Goal: Transaction & Acquisition: Purchase product/service

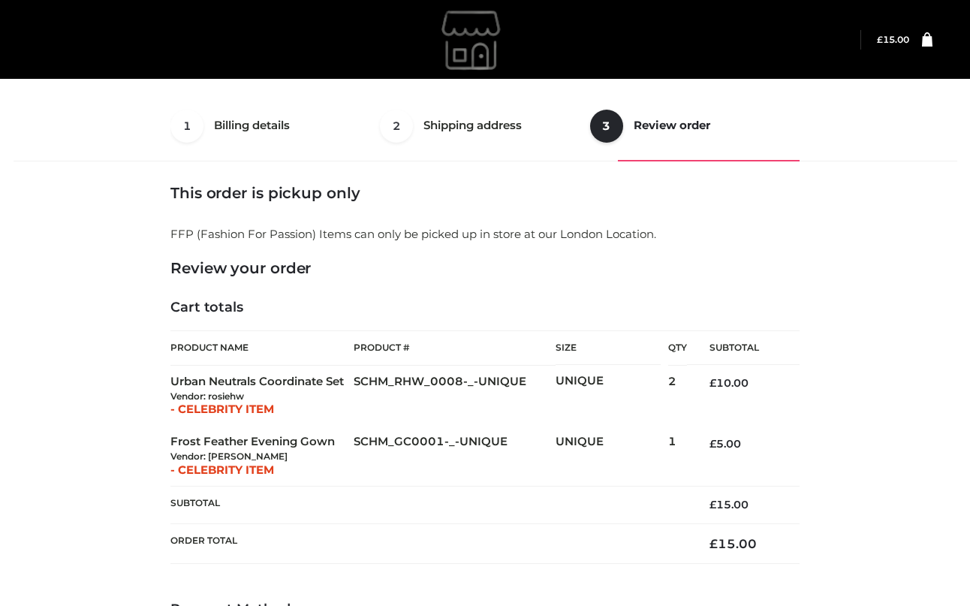
select select "**"
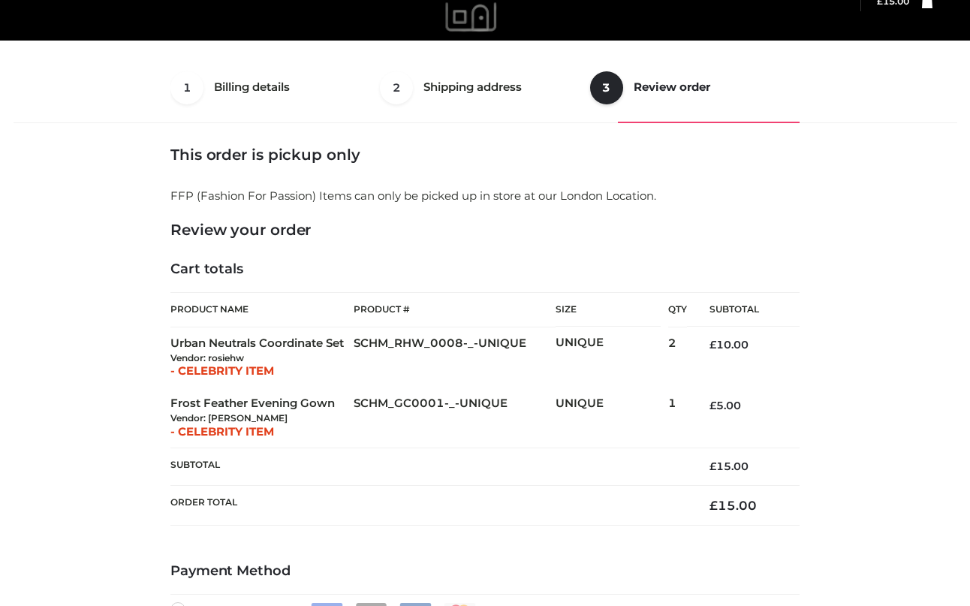
click at [844, 259] on div "1 Billing details Billing 2 Shipping address Shipping 3 Review order Order Bill…" at bounding box center [485, 424] width 955 height 743
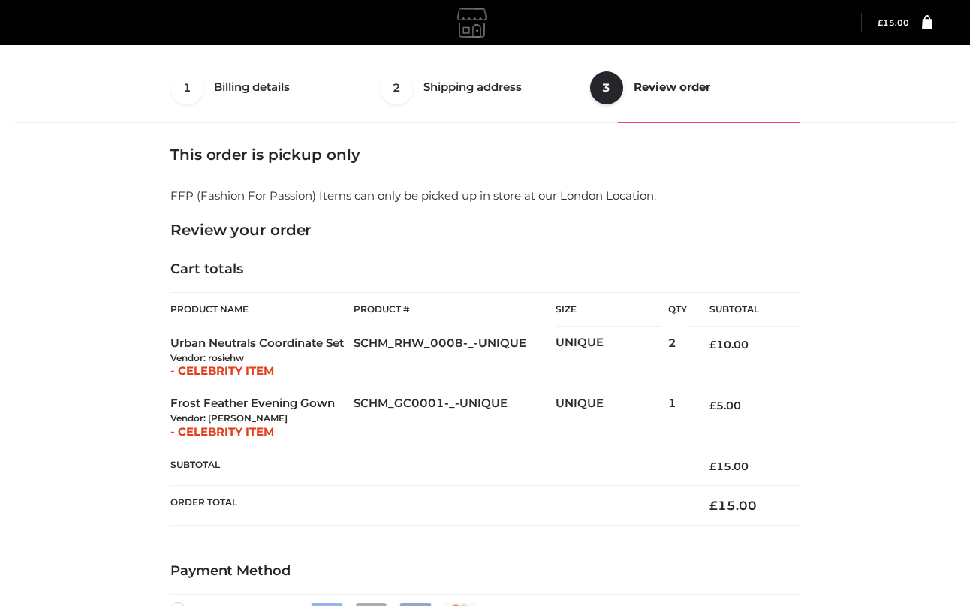
scroll to position [409, 0]
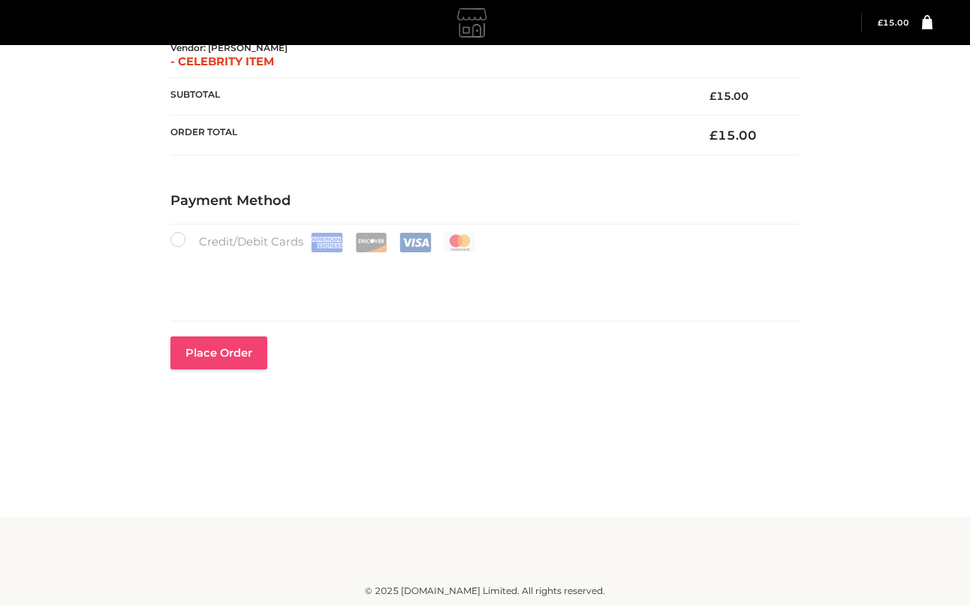
click at [201, 350] on button "Place order" at bounding box center [218, 352] width 97 height 33
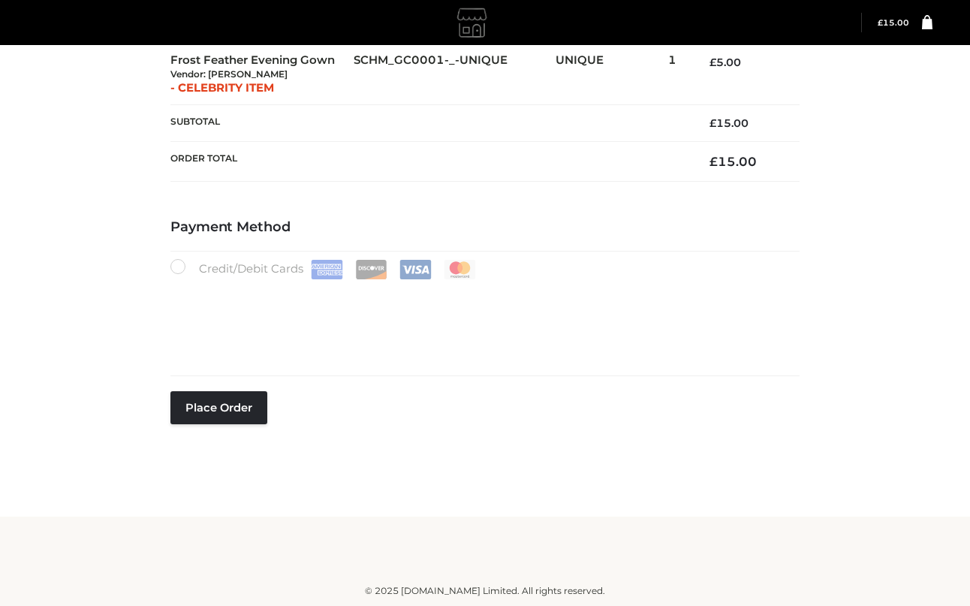
click at [933, 277] on div "1 Billing details Billing 2 Shipping address Shipping 3 Review order Order Bill…" at bounding box center [485, 95] width 955 height 772
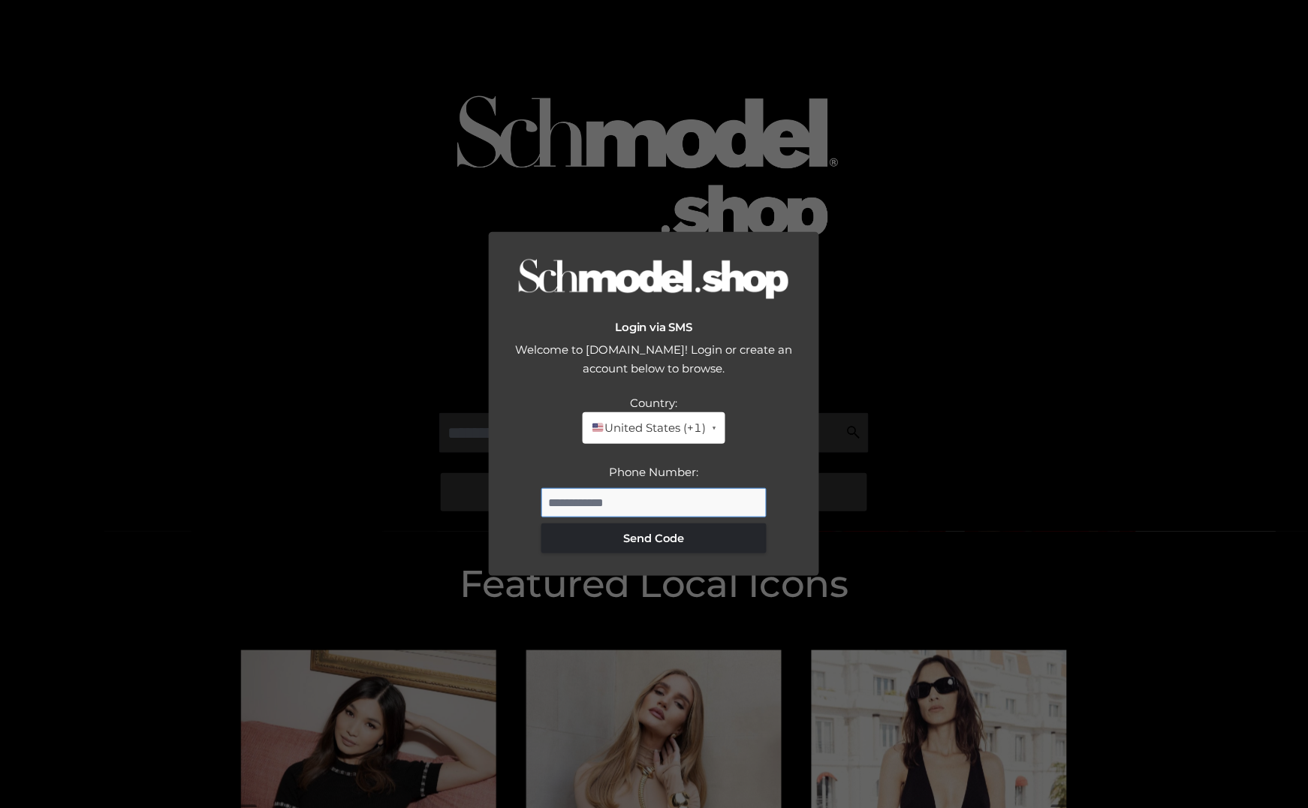
click at [614, 502] on input "Phone Number:" at bounding box center [653, 503] width 225 height 30
type input "**********"
click at [673, 526] on button "Send Code" at bounding box center [653, 538] width 225 height 30
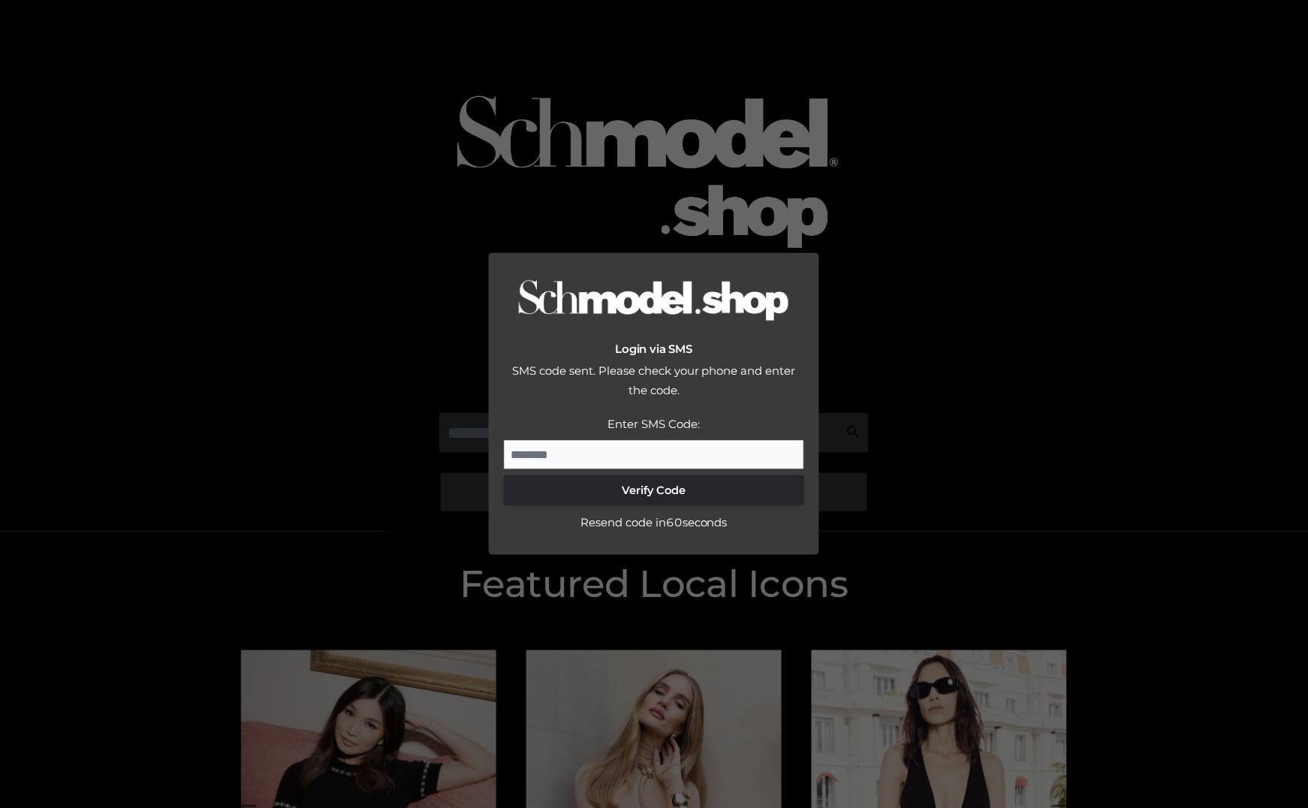
click at [701, 542] on div "Login via SMS SMS code sent. Please check your phone and enter the code. Countr…" at bounding box center [654, 404] width 330 height 302
click at [625, 467] on input "Enter SMS Code:" at bounding box center [654, 455] width 300 height 30
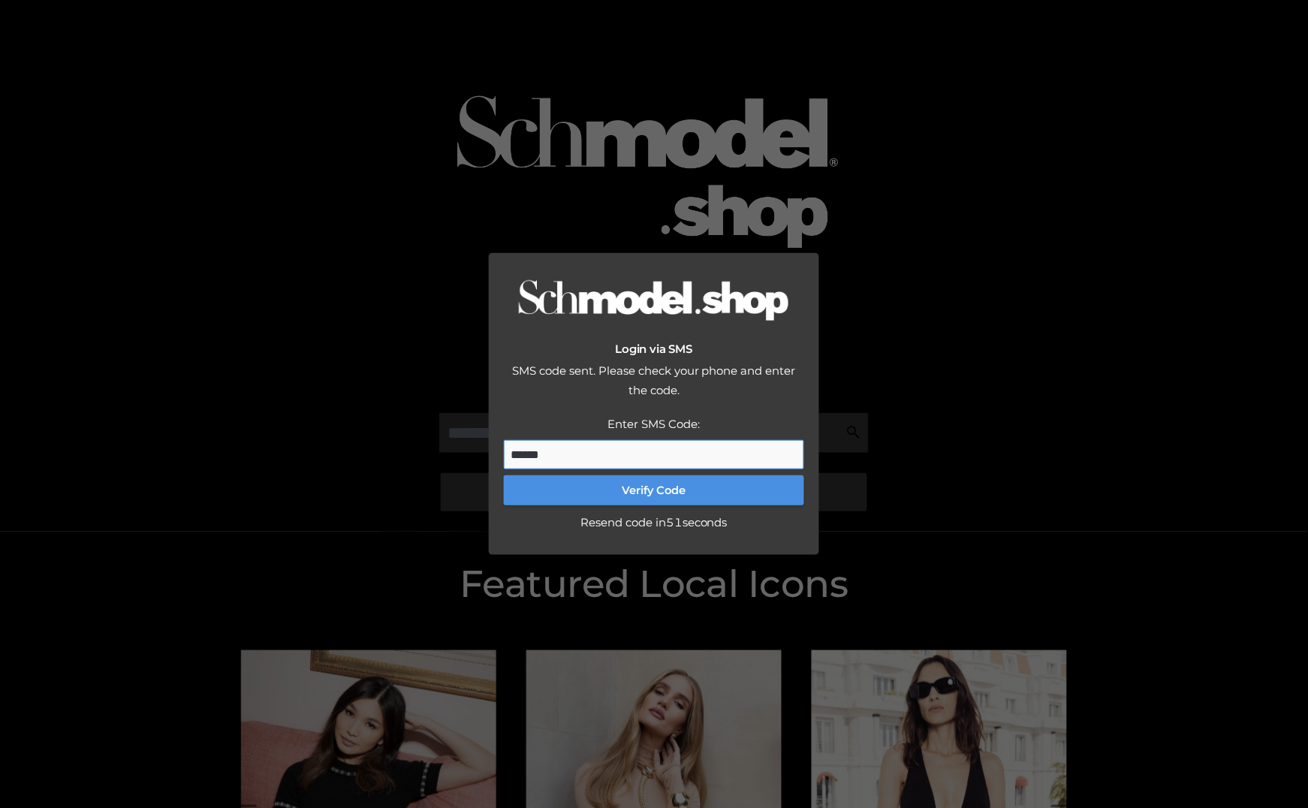
type input "******"
click at [647, 487] on button "Verify Code" at bounding box center [654, 490] width 300 height 30
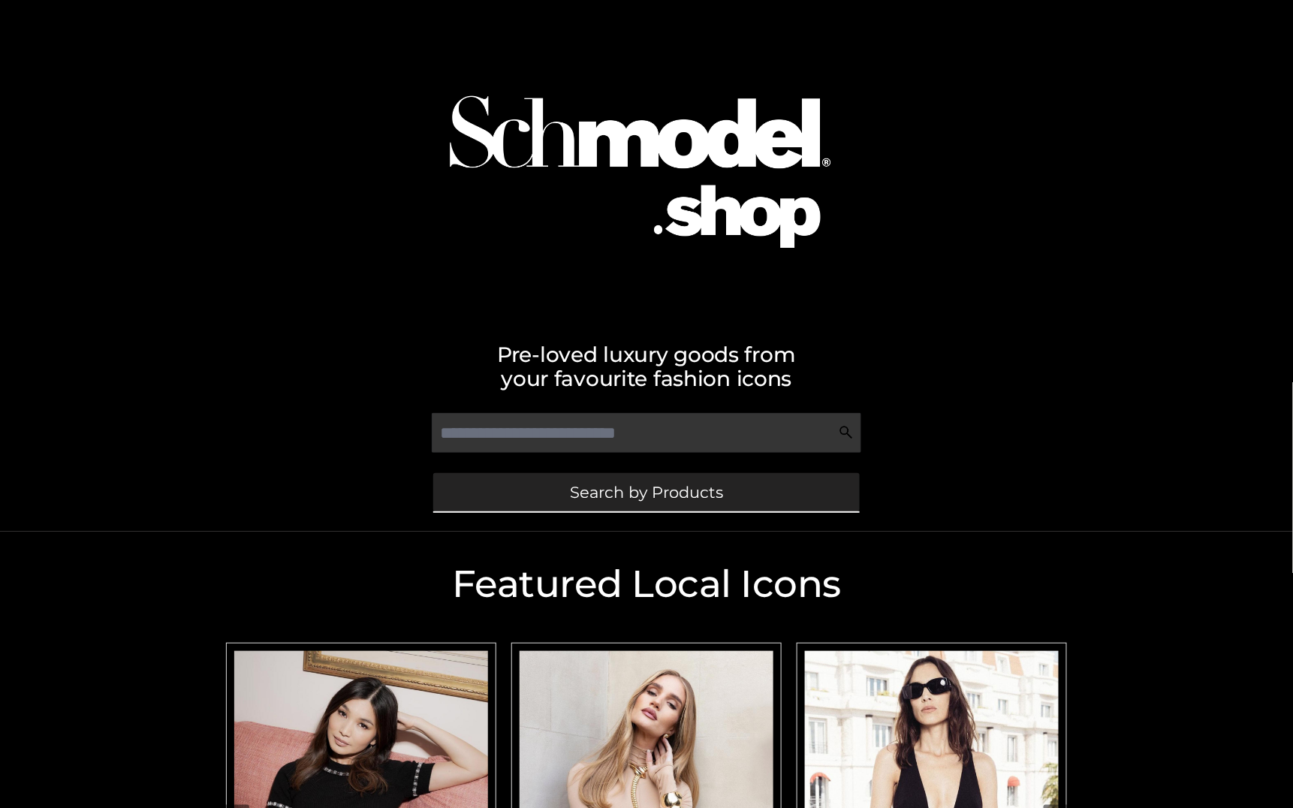
click at [676, 505] on link "Search by Products" at bounding box center [646, 492] width 427 height 38
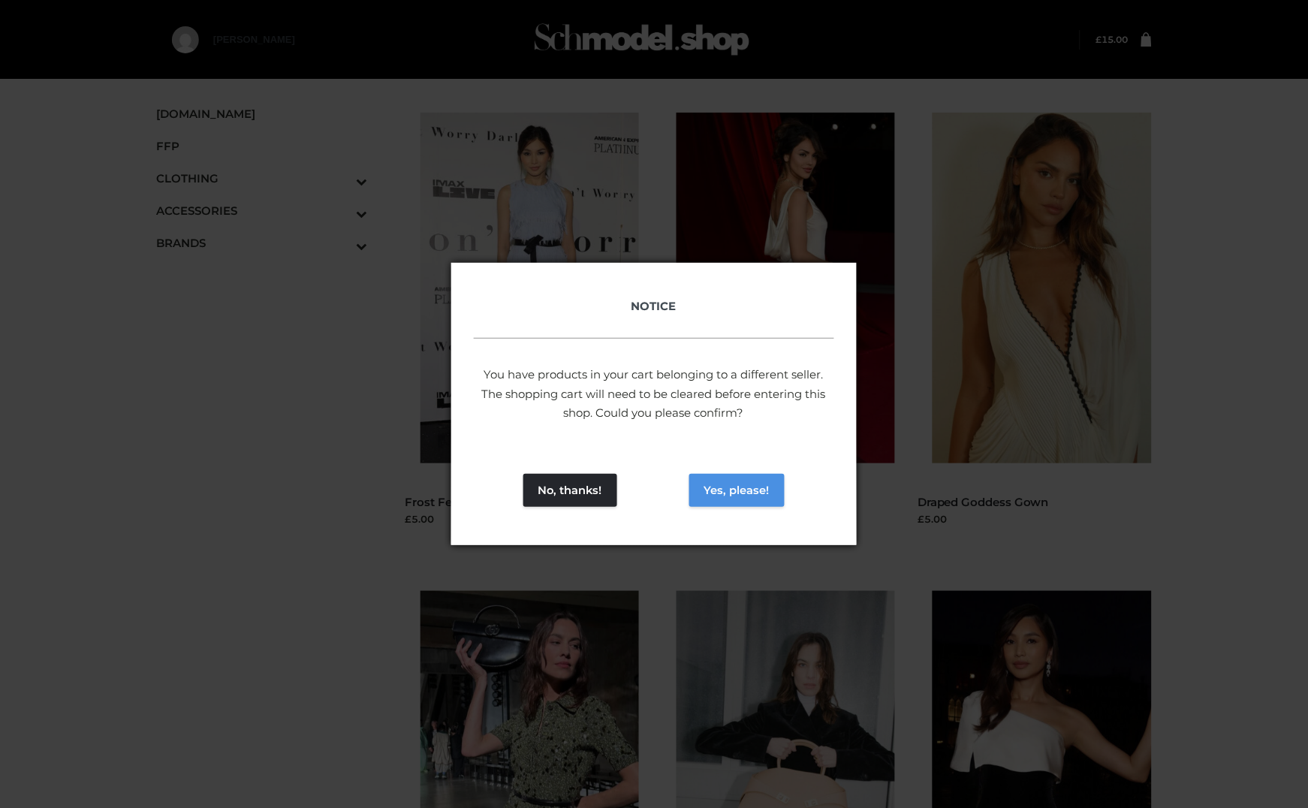
click at [740, 496] on button "Yes, please!" at bounding box center [736, 490] width 95 height 33
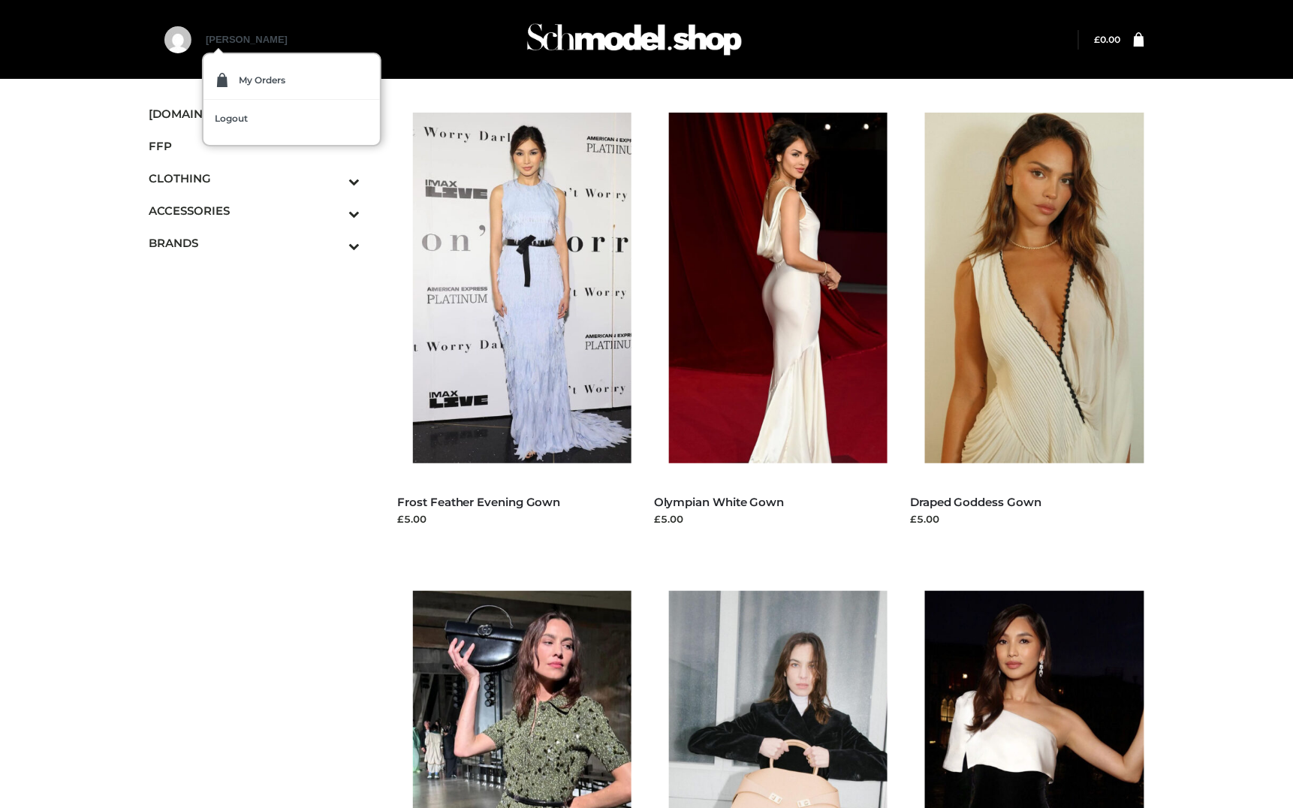
click at [207, 35] on link "[PERSON_NAME]" at bounding box center [247, 53] width 82 height 38
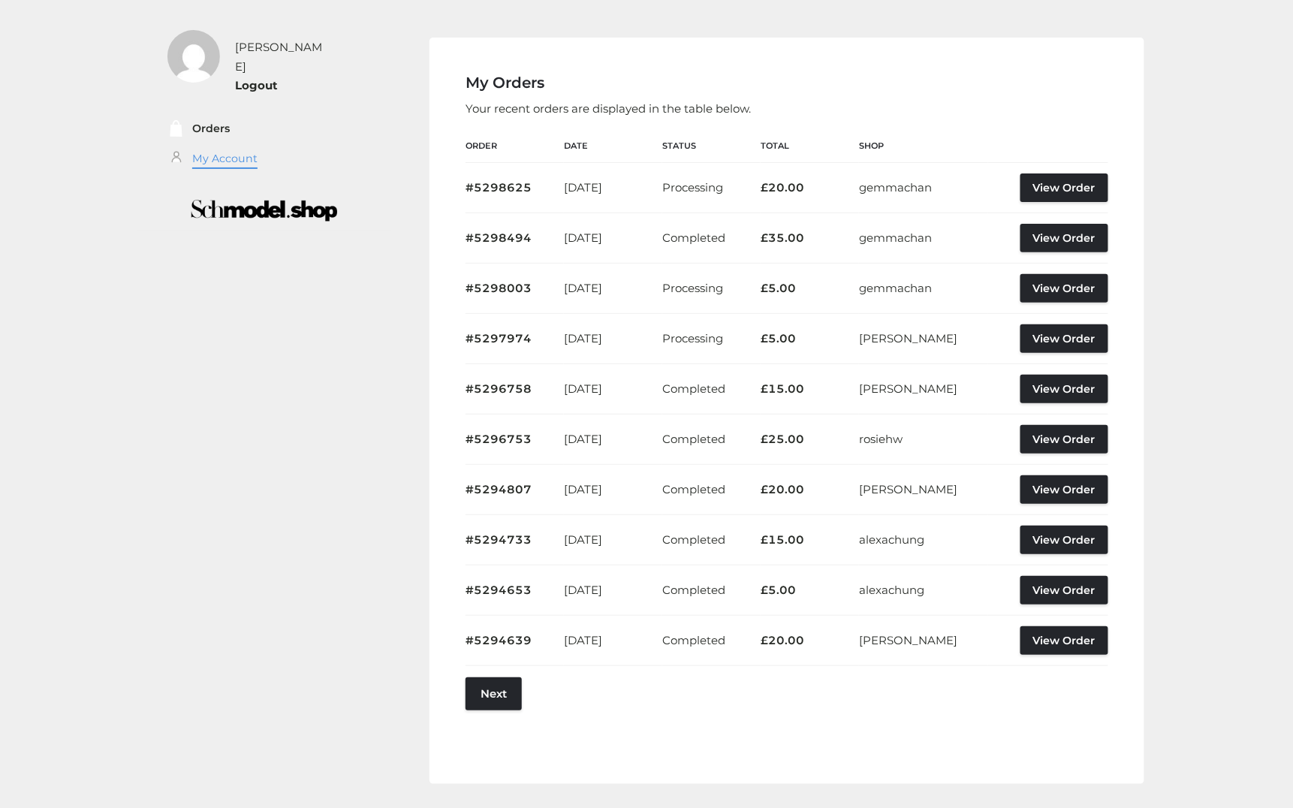
click at [234, 150] on link "My Account" at bounding box center [224, 158] width 65 height 17
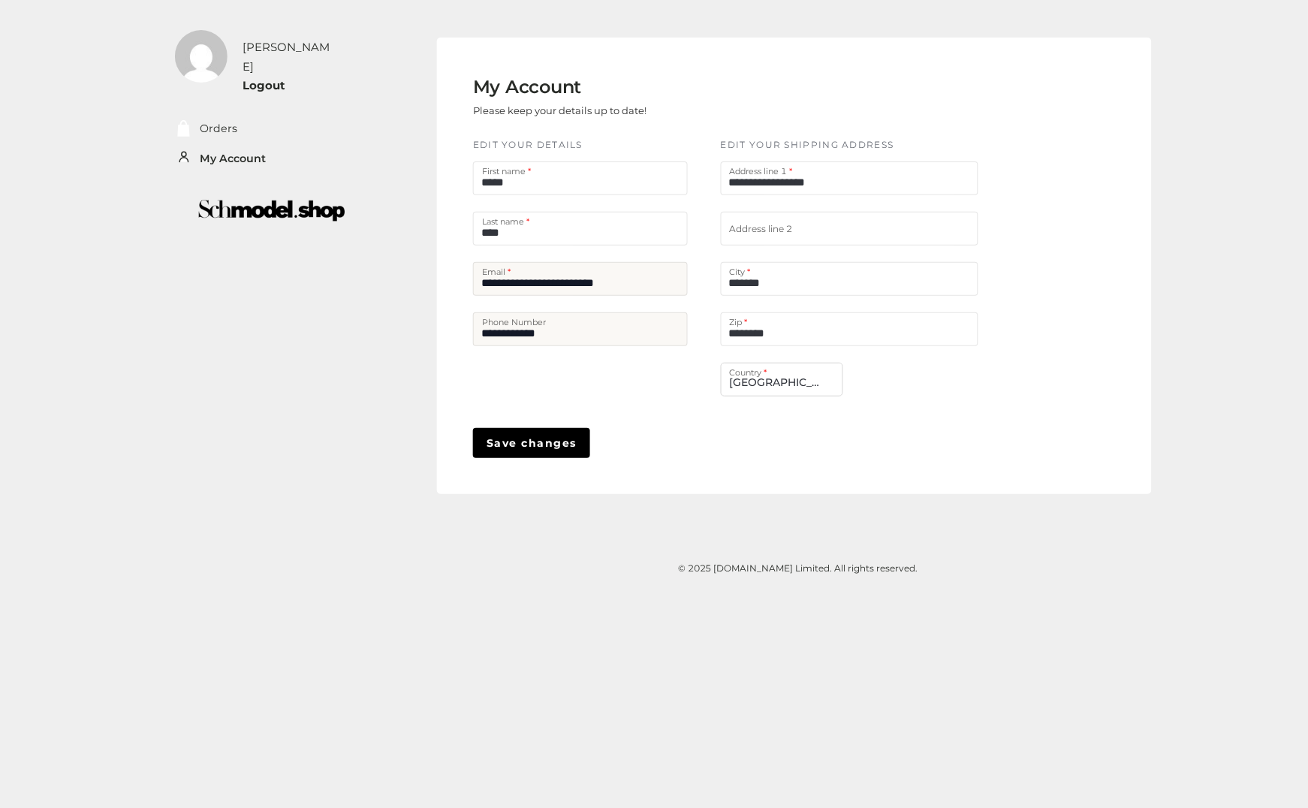
click at [207, 59] on img at bounding box center [201, 56] width 53 height 53
click at [261, 50] on div "heidi" at bounding box center [290, 57] width 94 height 38
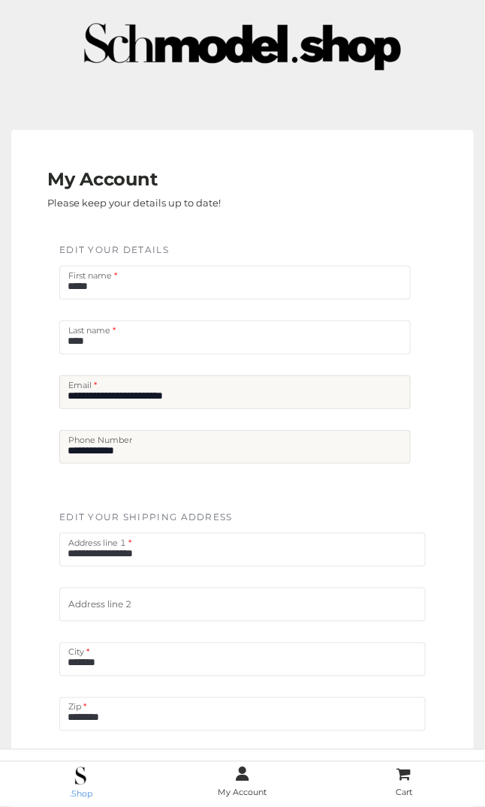
click at [79, 776] on img at bounding box center [80, 776] width 11 height 18
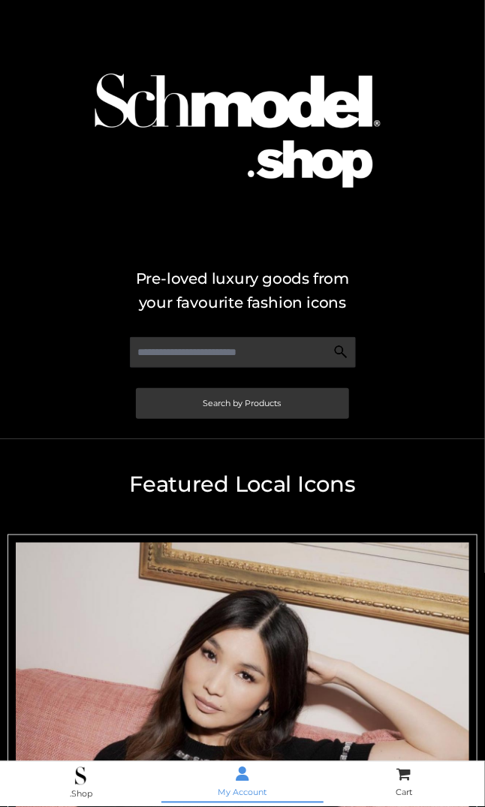
click at [230, 788] on span "My Account" at bounding box center [242, 793] width 49 height 11
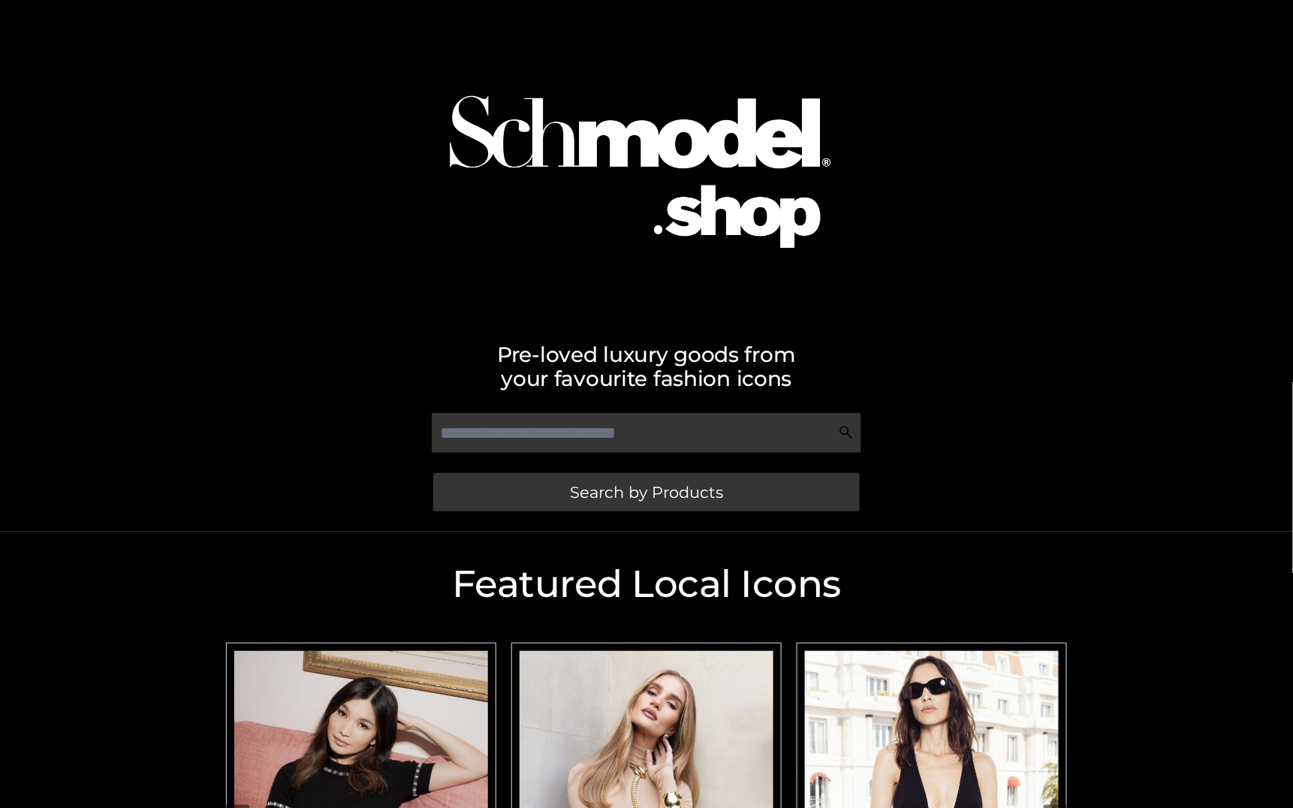
click at [625, 158] on img at bounding box center [647, 159] width 471 height 302
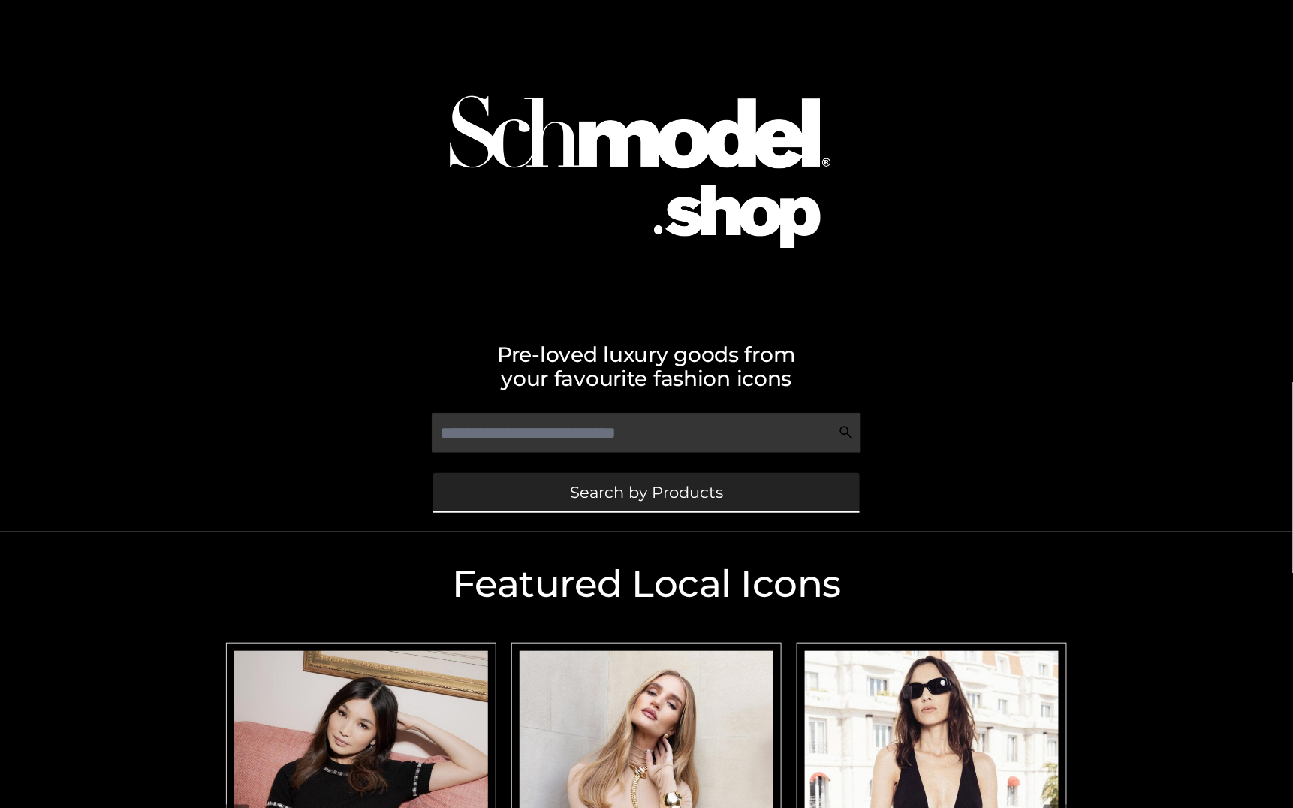
click at [671, 487] on span "Search by Products" at bounding box center [646, 492] width 153 height 16
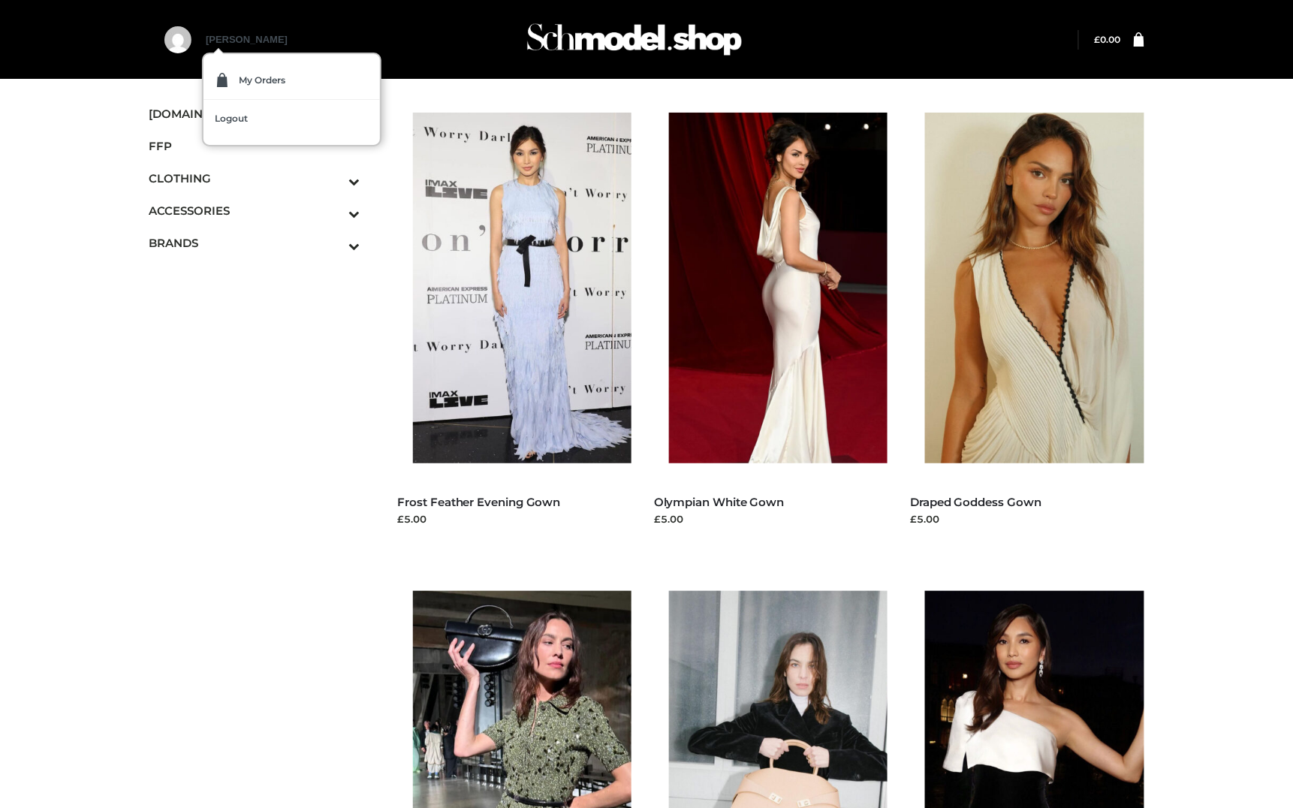
click at [222, 40] on link "heidi" at bounding box center [247, 53] width 82 height 38
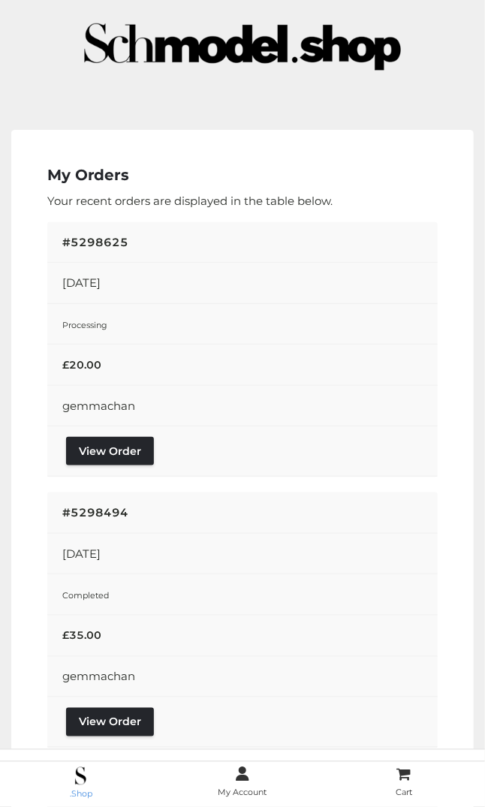
click at [75, 792] on span ".Shop" at bounding box center [81, 794] width 23 height 11
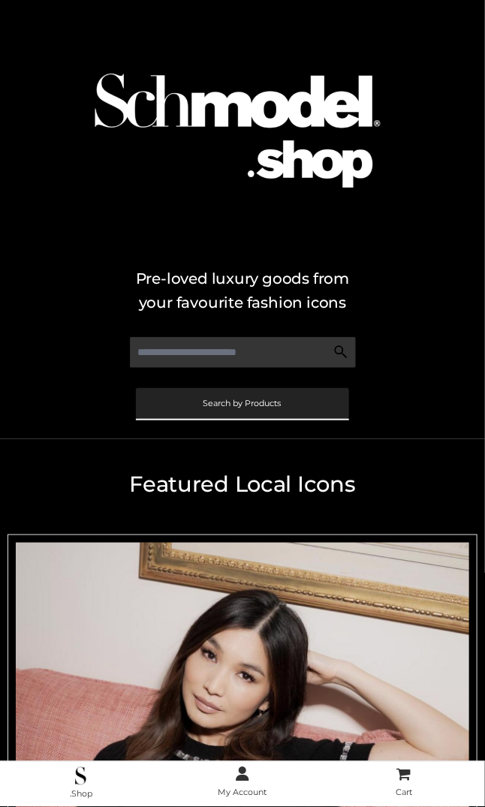
click at [200, 415] on link "Search by Products" at bounding box center [242, 403] width 213 height 31
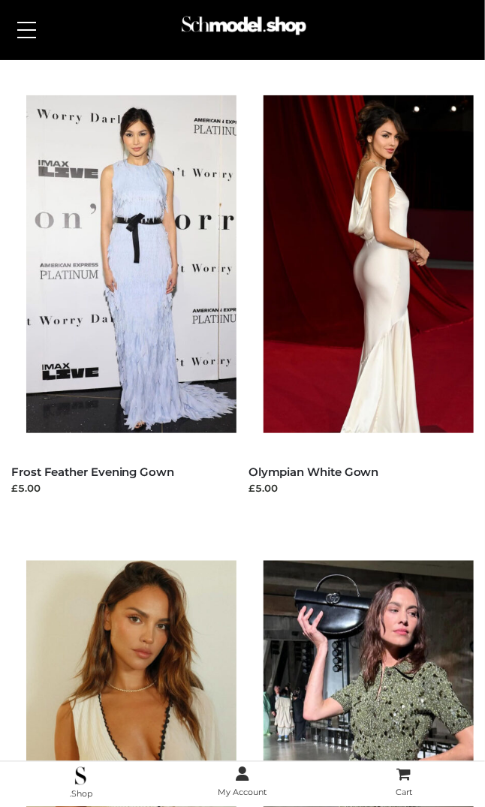
click at [32, 22] on span at bounding box center [26, 23] width 19 height 2
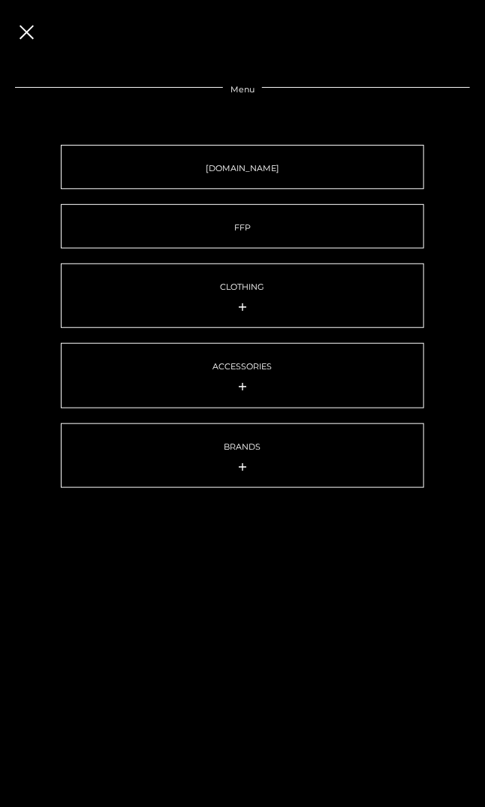
click at [13, 1] on div "Menu SCHMODEL.UK FFP CLOTHING DRESSES TOPS BOTTOMS TWO PIECE ACCESSORIES BAGS J…" at bounding box center [242, 403] width 485 height 807
click at [26, 32] on span at bounding box center [27, 32] width 14 height 14
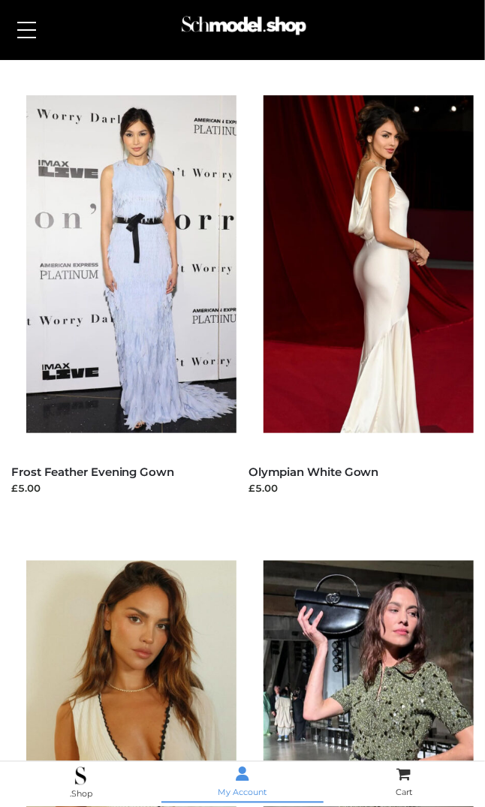
click at [238, 779] on icon at bounding box center [243, 774] width 14 height 15
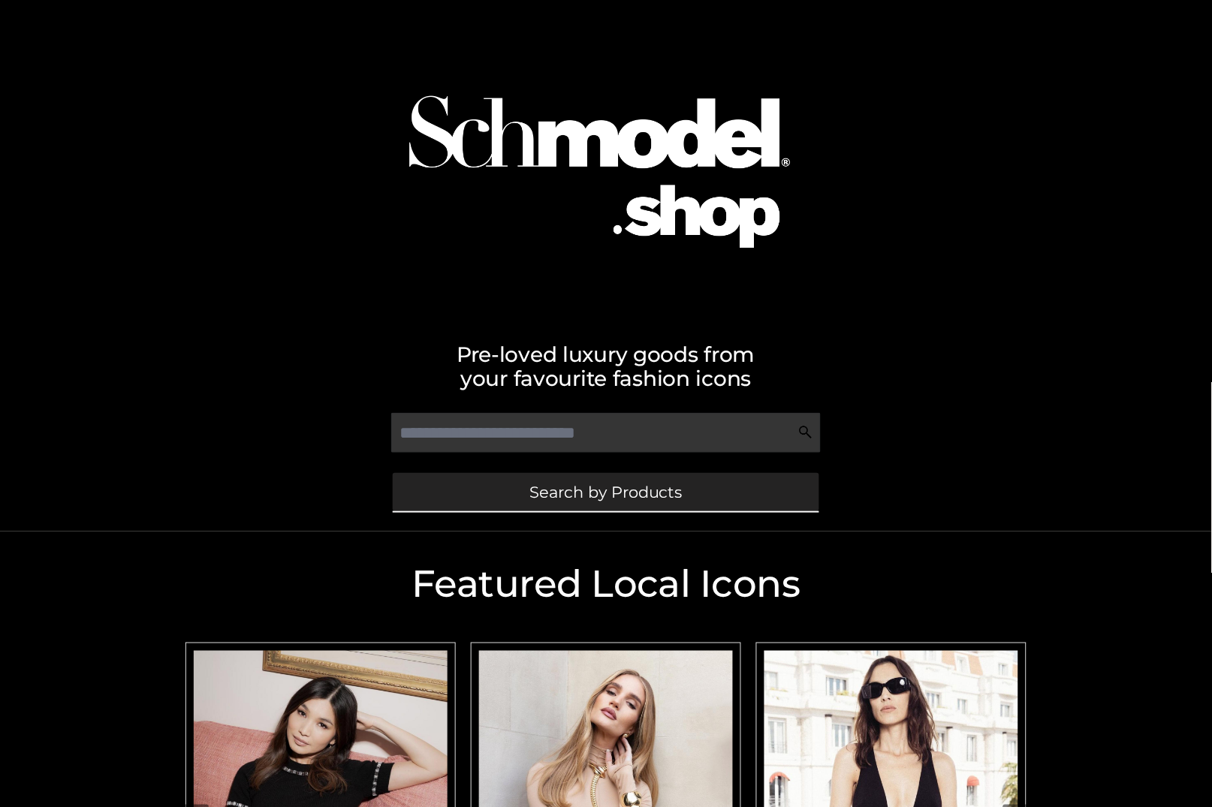
click at [533, 490] on span "Search by Products" at bounding box center [605, 492] width 153 height 16
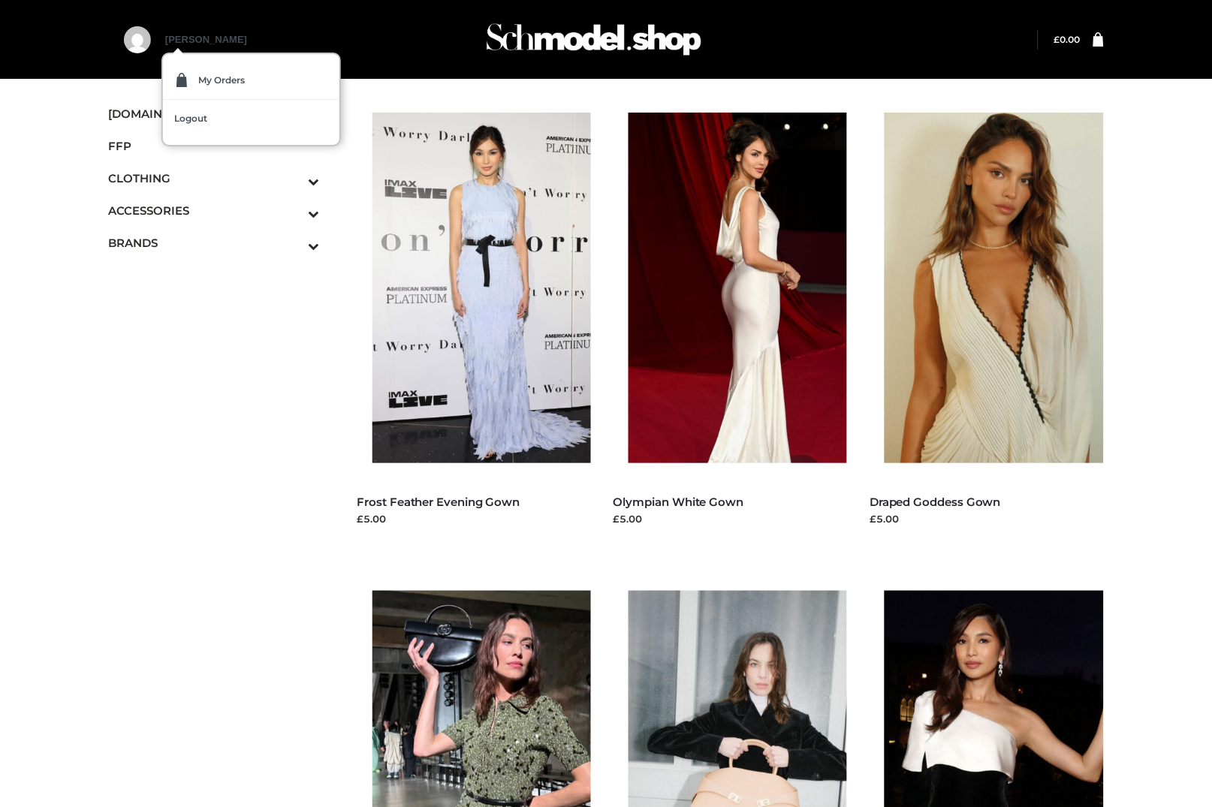
click at [146, 47] on img at bounding box center [137, 39] width 27 height 27
click at [221, 76] on span "My Orders" at bounding box center [221, 80] width 47 height 9
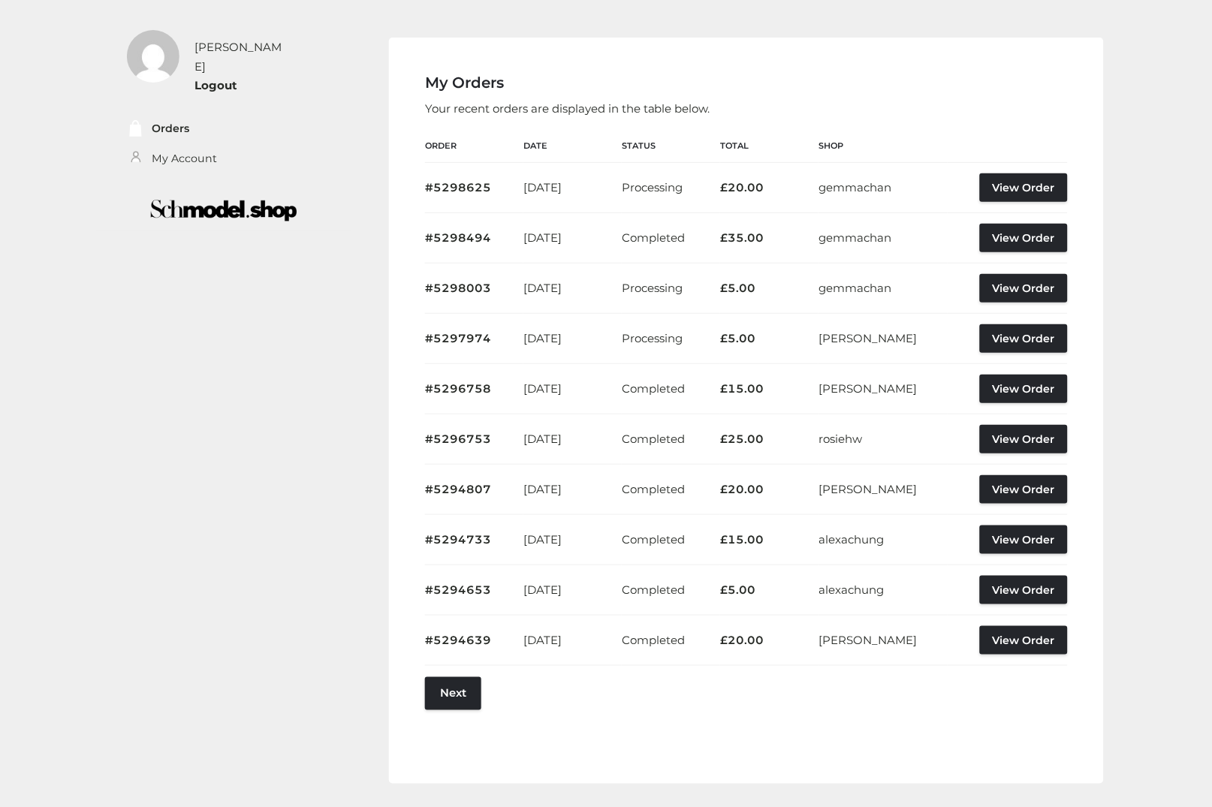
click at [186, 191] on img at bounding box center [223, 210] width 213 height 43
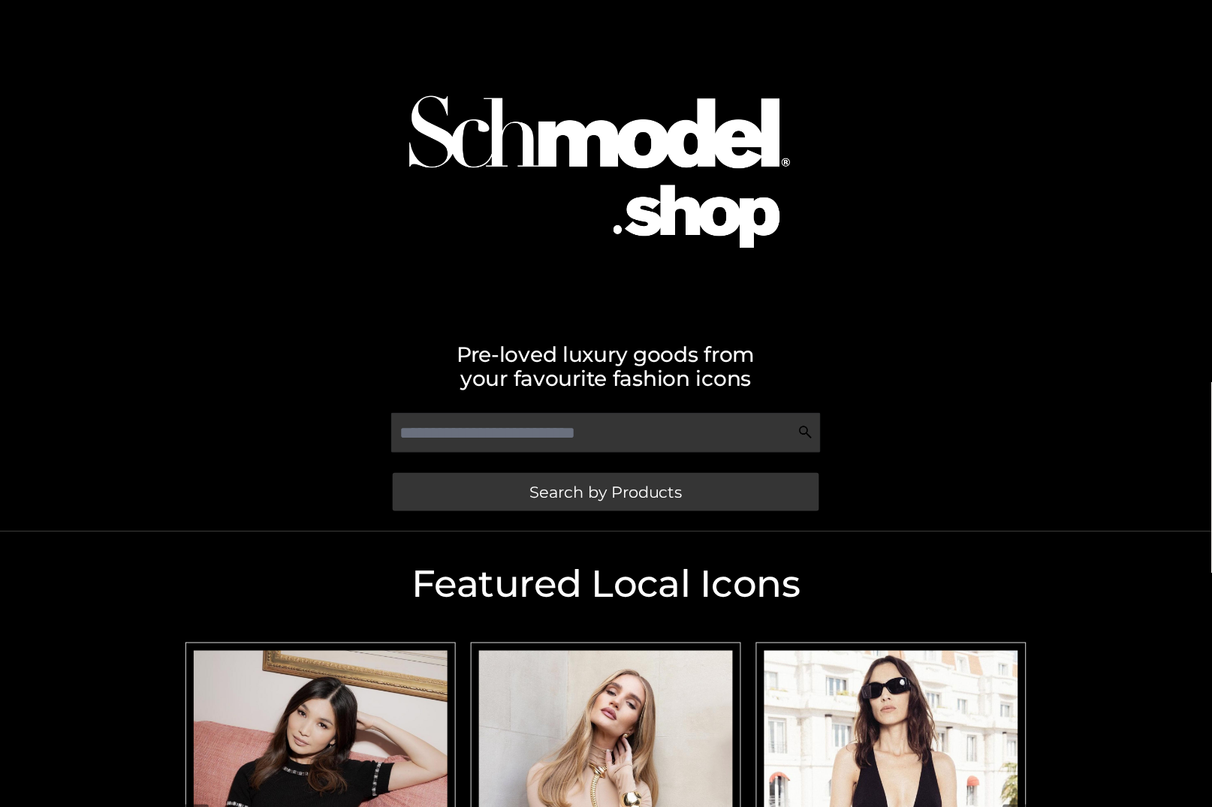
click at [623, 666] on img "Carousel Navigation" at bounding box center [606, 809] width 254 height 317
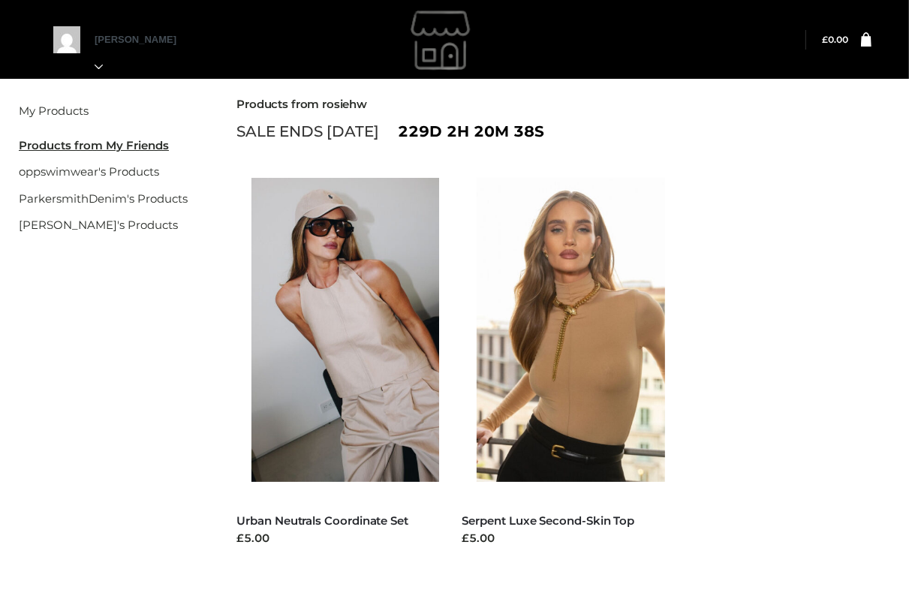
click at [870, 39] on icon at bounding box center [866, 39] width 11 height 14
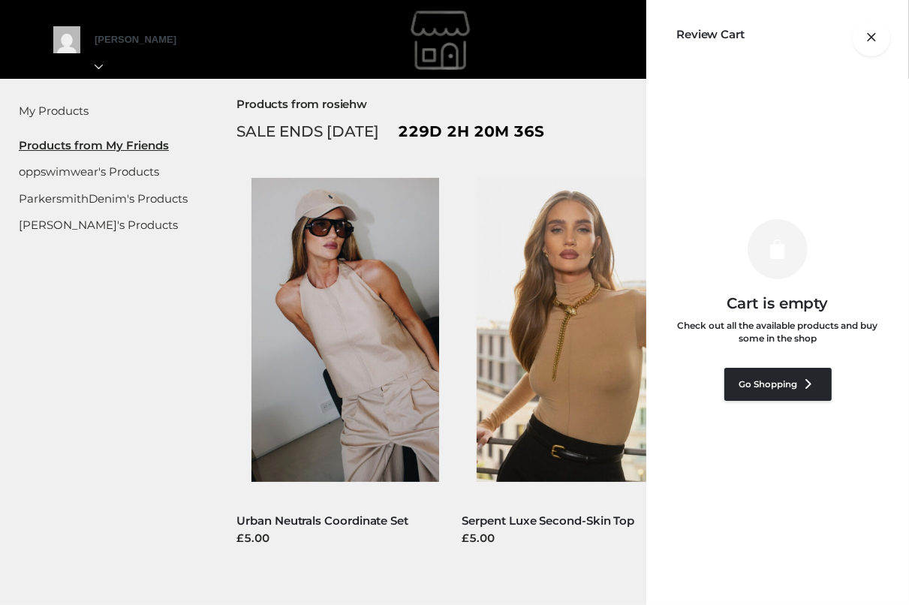
click at [872, 40] on div at bounding box center [872, 40] width 0 height 0
